Goal: Task Accomplishment & Management: Manage account settings

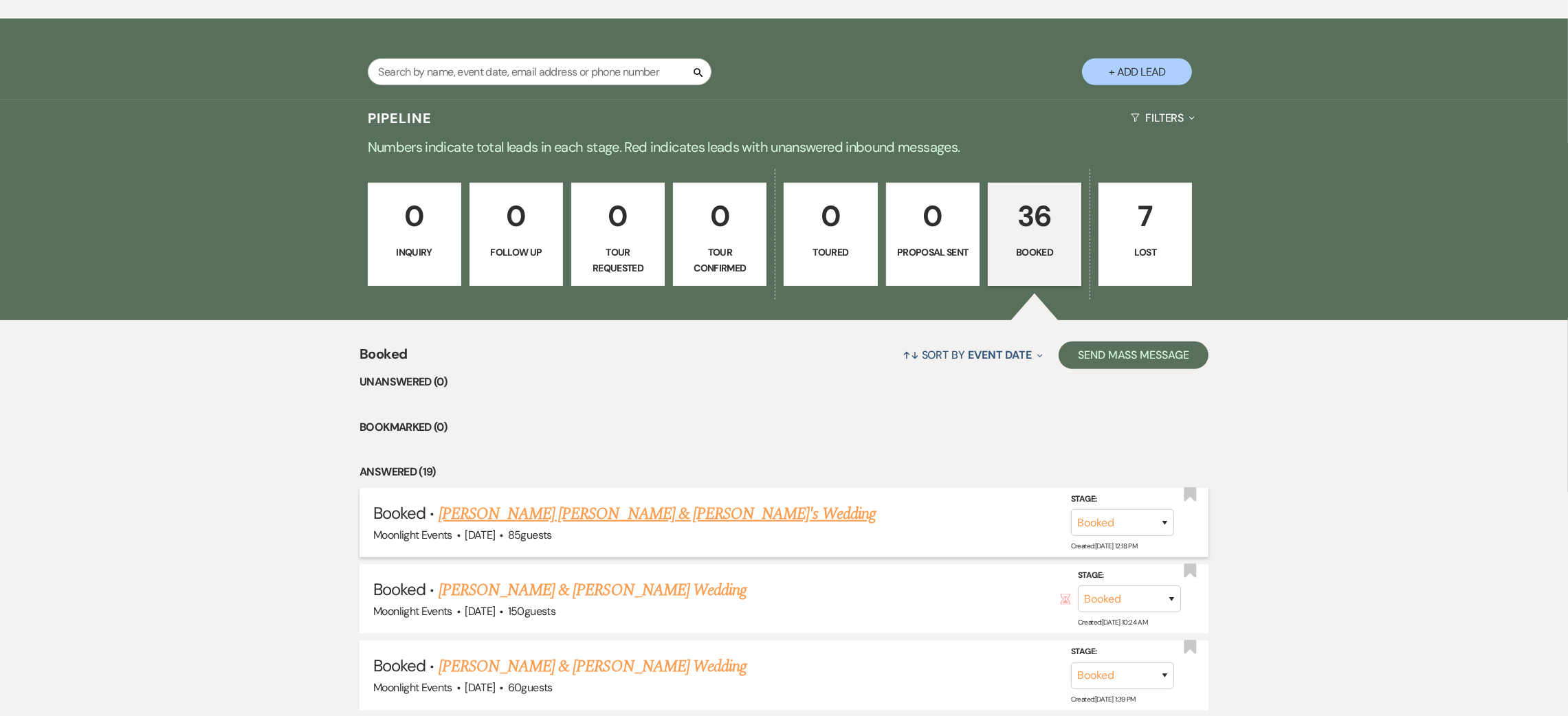
scroll to position [1003, 0]
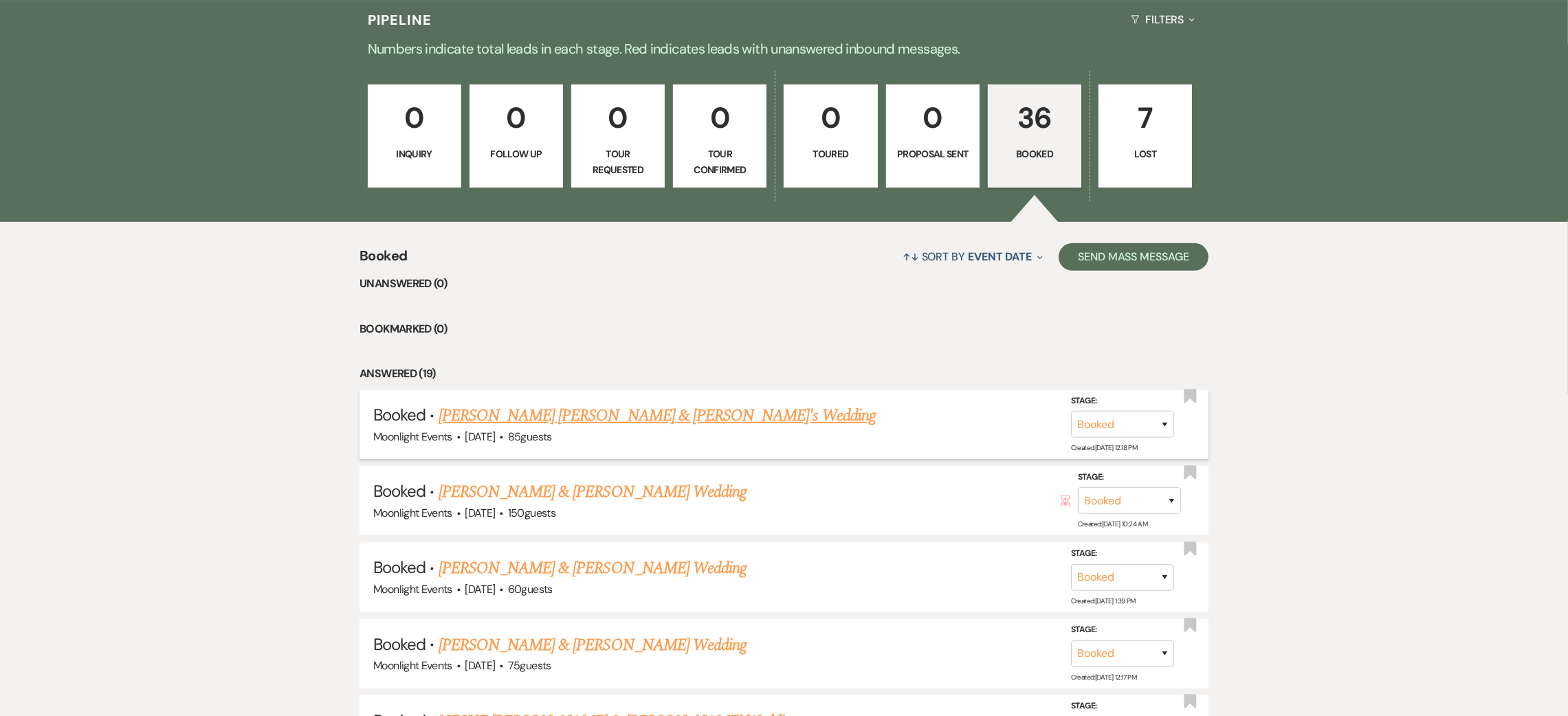
click at [599, 416] on link "[PERSON_NAME] [PERSON_NAME] & [PERSON_NAME]'s Wedding" at bounding box center [657, 415] width 437 height 25
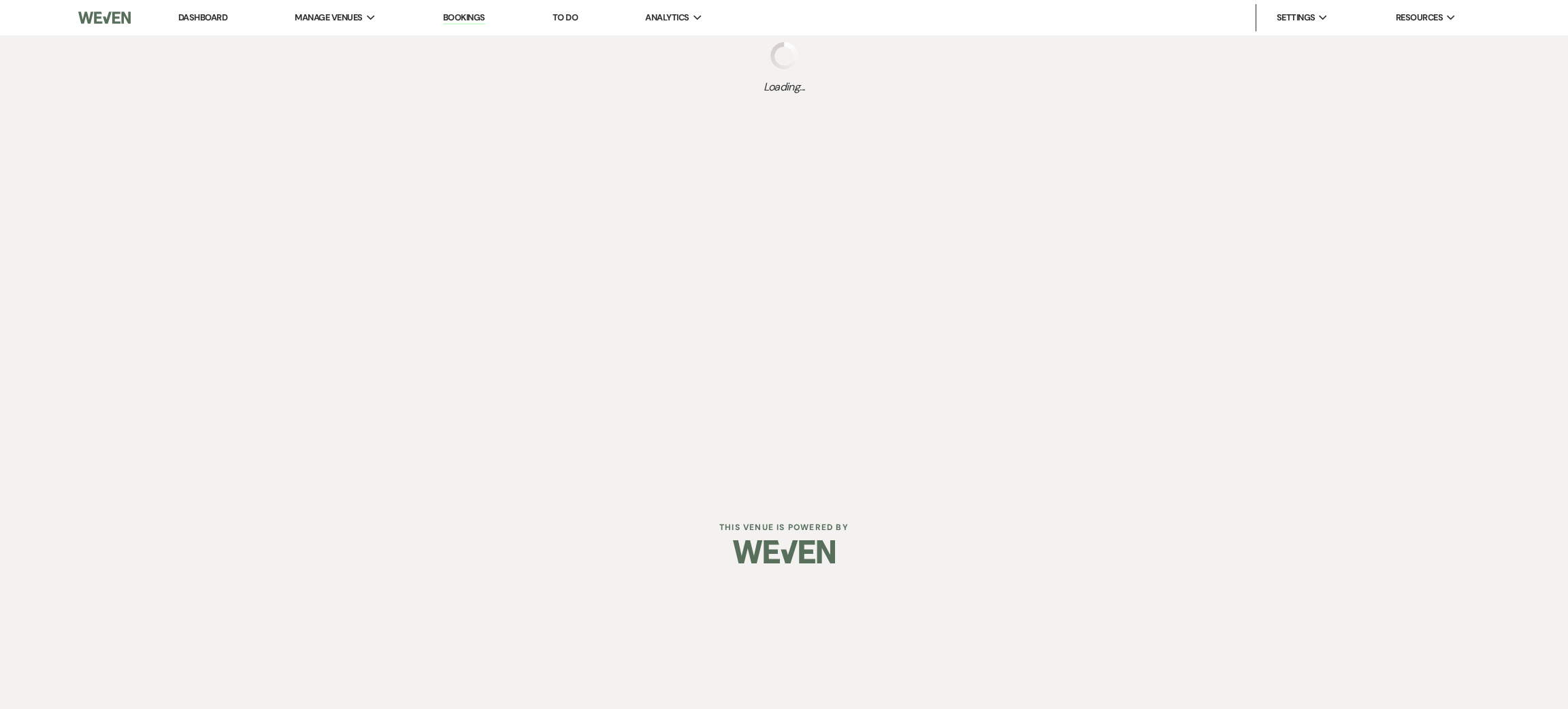
click at [202, 20] on link "Dashboard" at bounding box center [202, 17] width 49 height 11
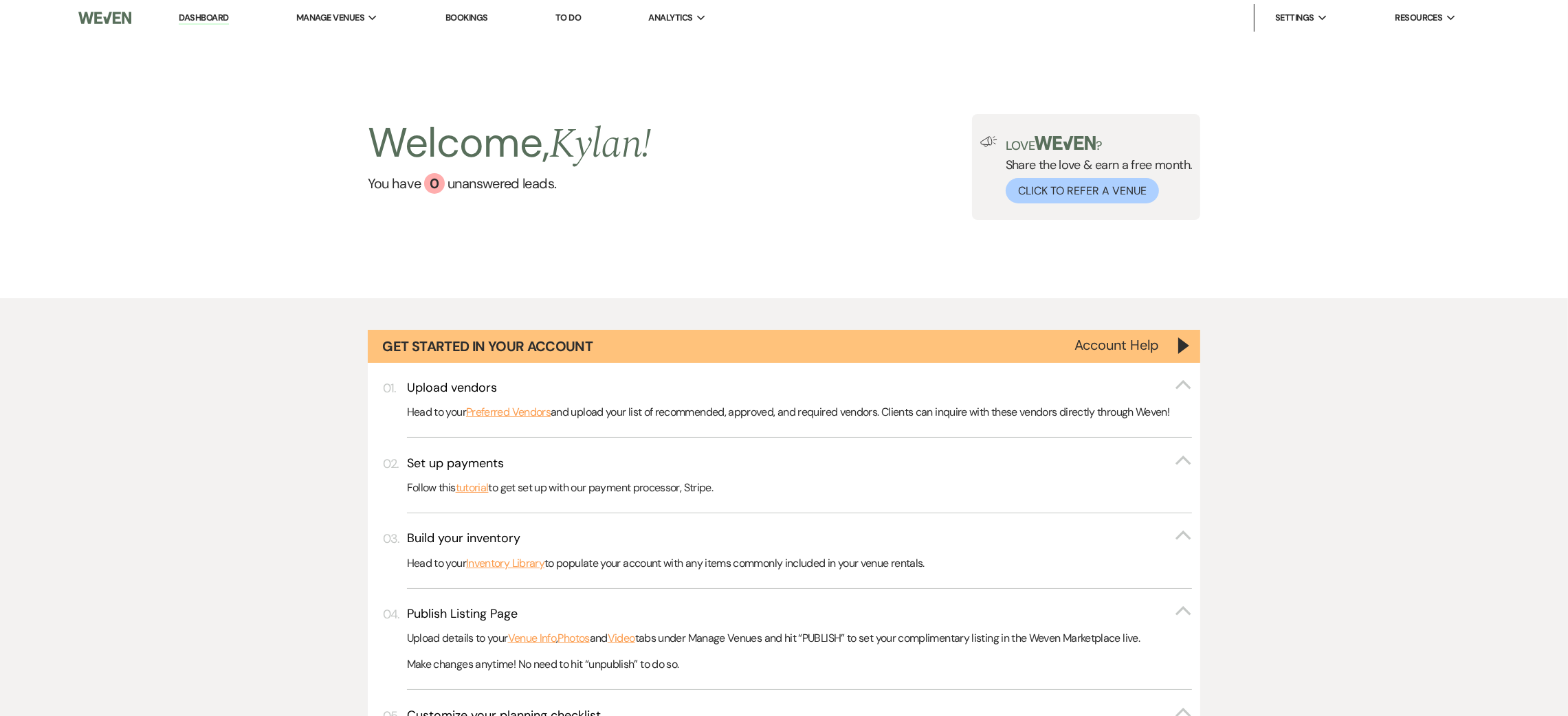
click at [212, 14] on link "Dashboard" at bounding box center [203, 18] width 49 height 13
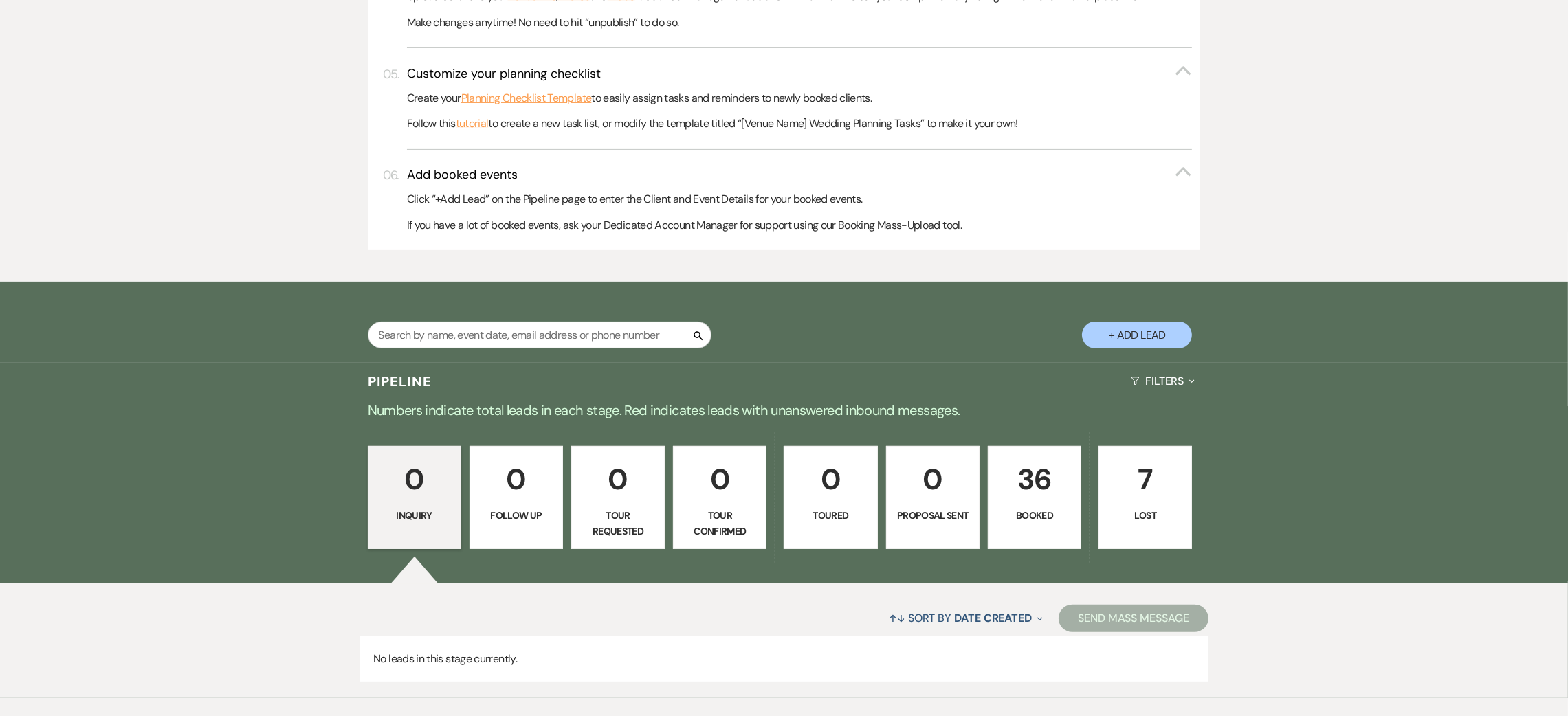
scroll to position [712, 0]
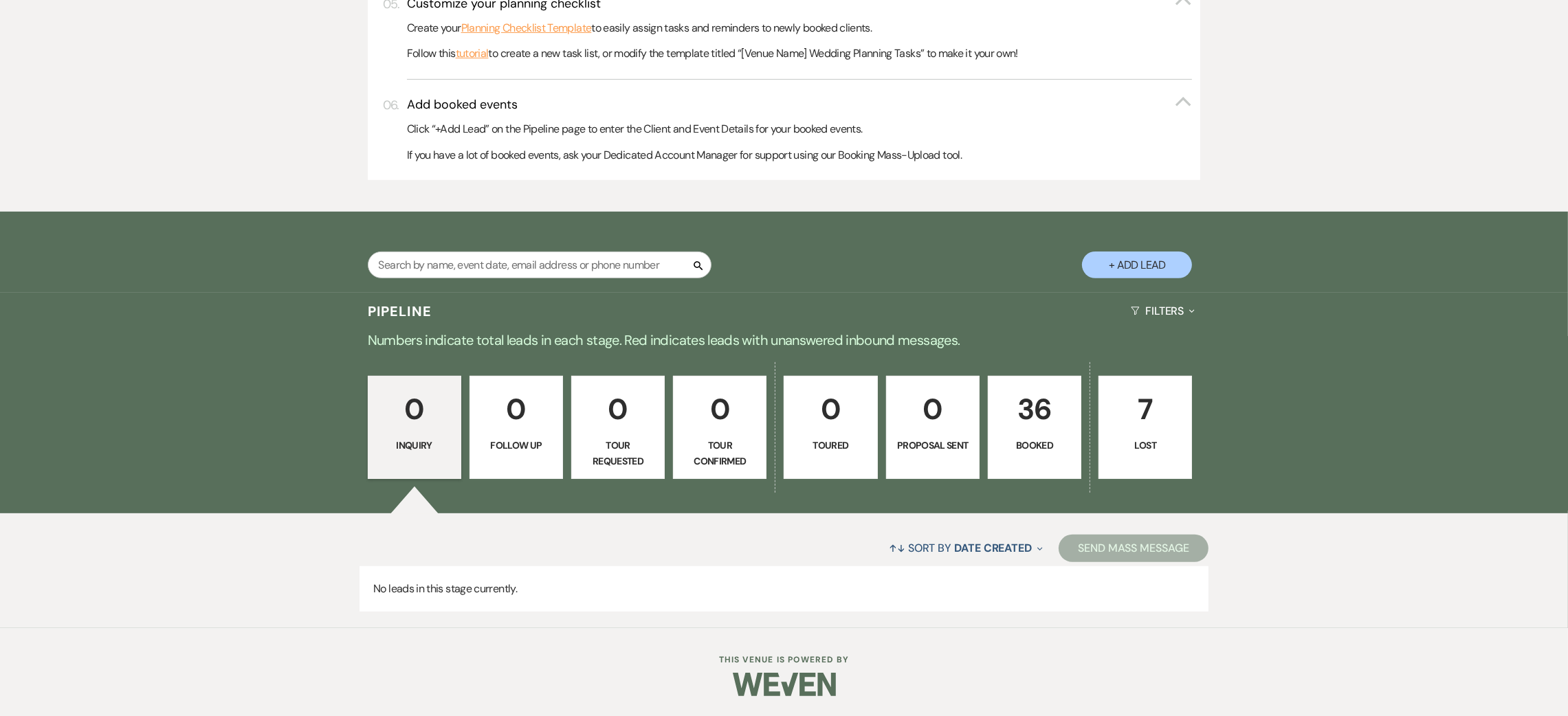
click at [1058, 399] on p "36" at bounding box center [1034, 409] width 75 height 46
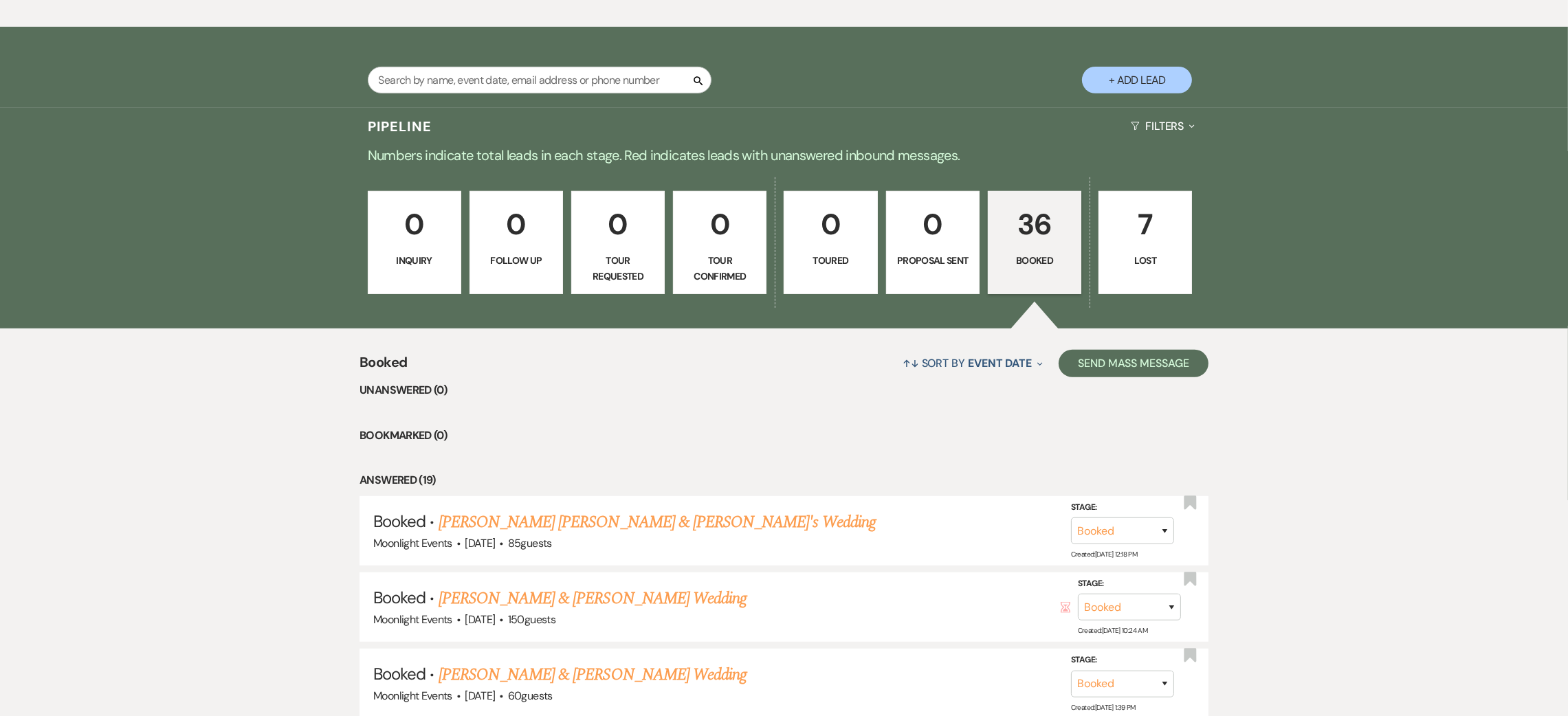
scroll to position [918, 0]
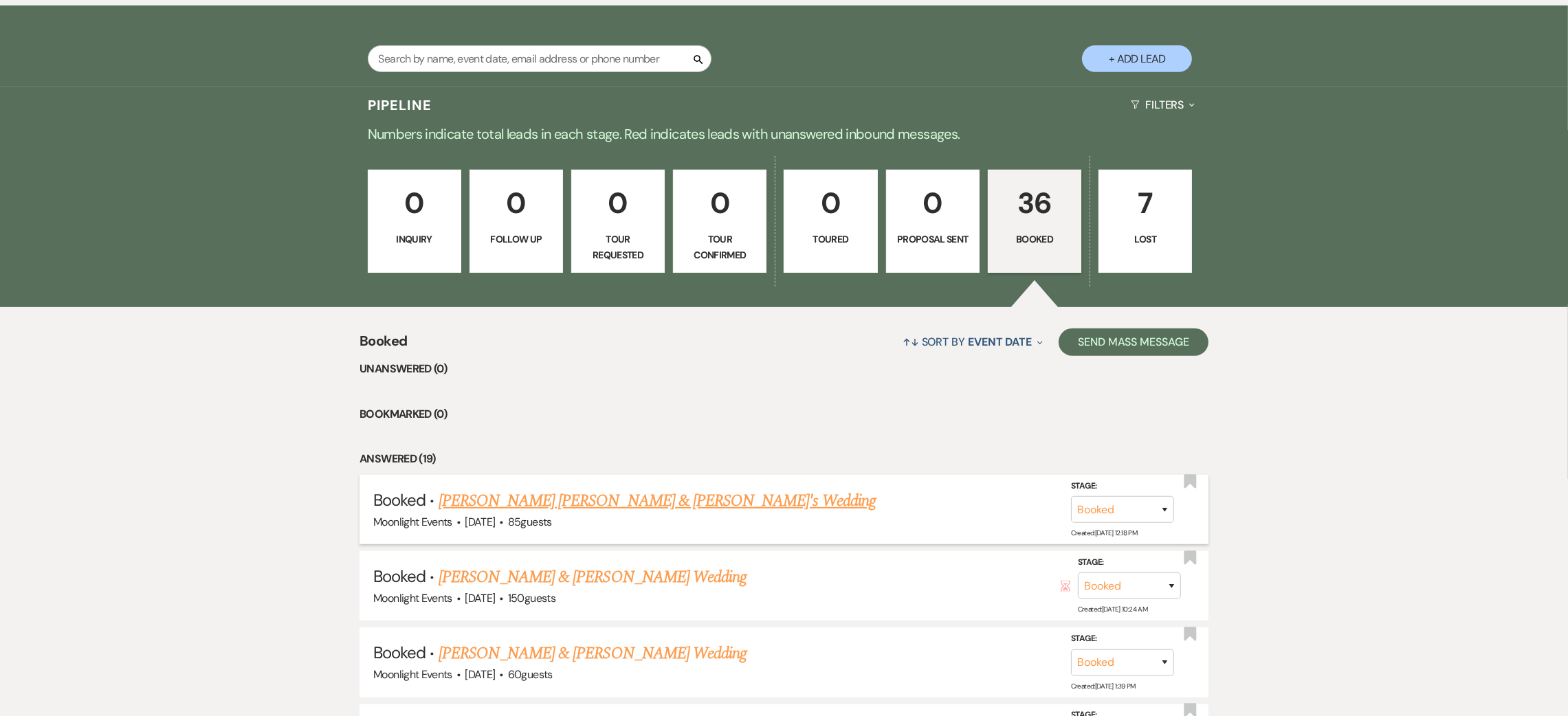
click at [615, 511] on link "[PERSON_NAME] [PERSON_NAME] & [PERSON_NAME]'s Wedding" at bounding box center [657, 500] width 437 height 25
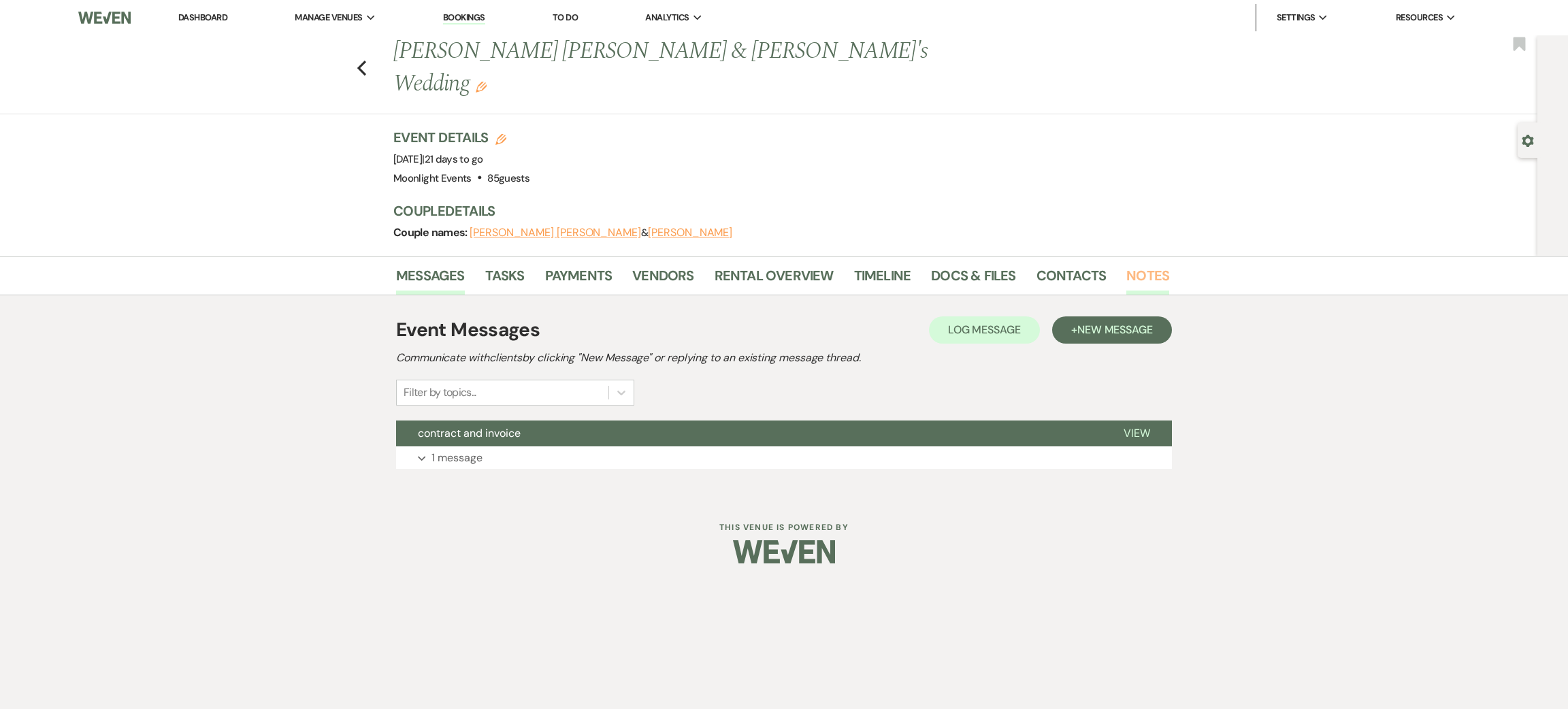
click at [1151, 265] on link "Notes" at bounding box center [1147, 279] width 43 height 30
